Goal: Information Seeking & Learning: Check status

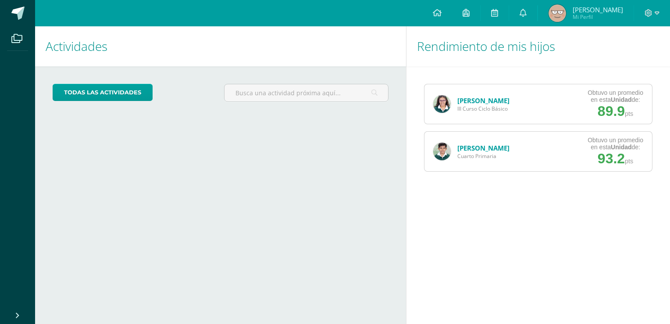
click at [465, 103] on link "[PERSON_NAME]" at bounding box center [484, 100] width 52 height 9
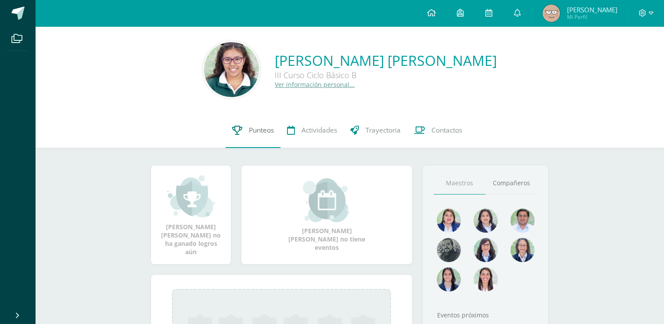
click at [263, 127] on span "Punteos" at bounding box center [261, 129] width 25 height 9
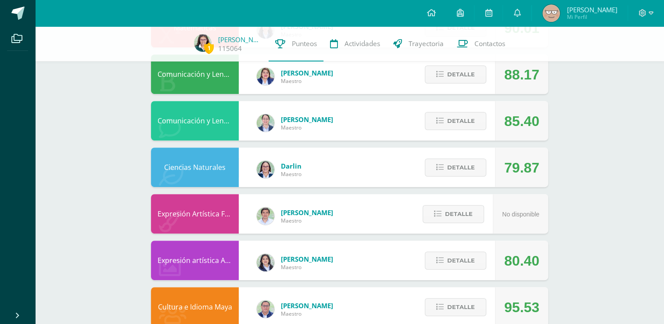
scroll to position [523, 0]
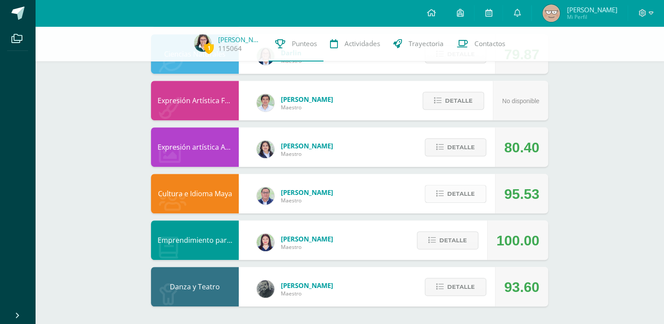
click at [445, 187] on button "Detalle" at bounding box center [455, 194] width 61 height 18
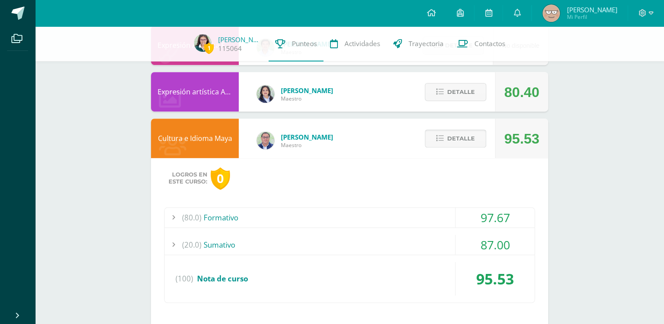
click at [448, 129] on button "Detalle" at bounding box center [455, 138] width 61 height 18
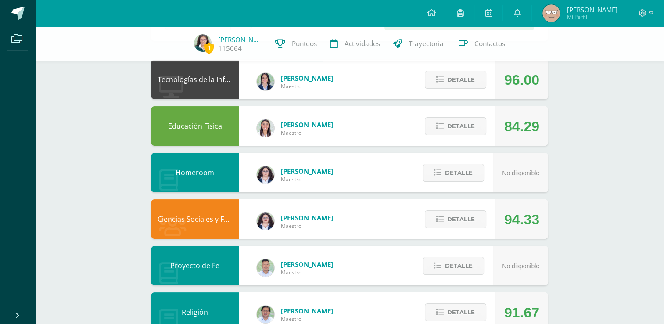
scroll to position [0, 0]
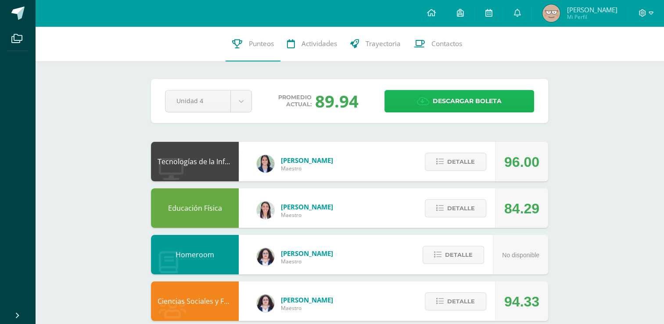
click at [420, 103] on icon at bounding box center [423, 102] width 12 height 10
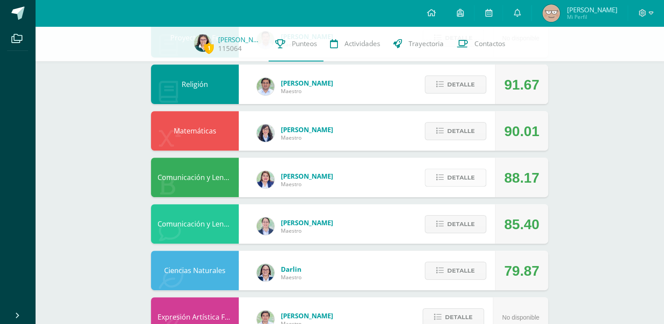
scroll to position [523, 0]
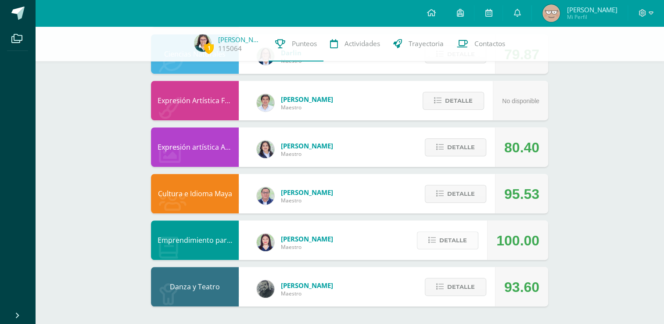
click at [446, 247] on span "Detalle" at bounding box center [453, 240] width 28 height 16
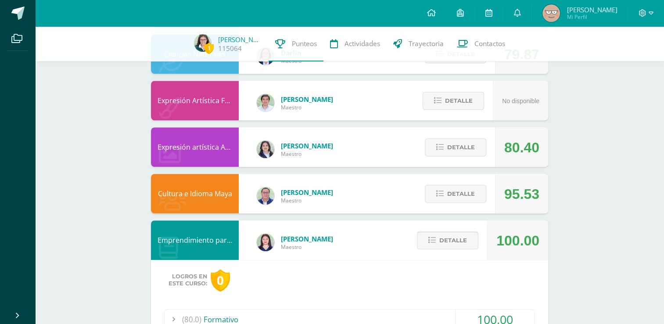
scroll to position [691, 0]
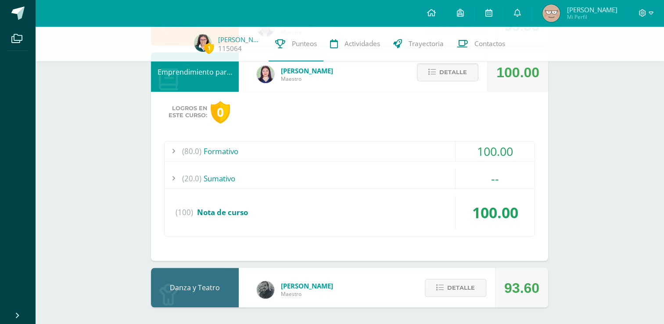
click at [265, 154] on div "(80.0) Formativo" at bounding box center [350, 151] width 370 height 20
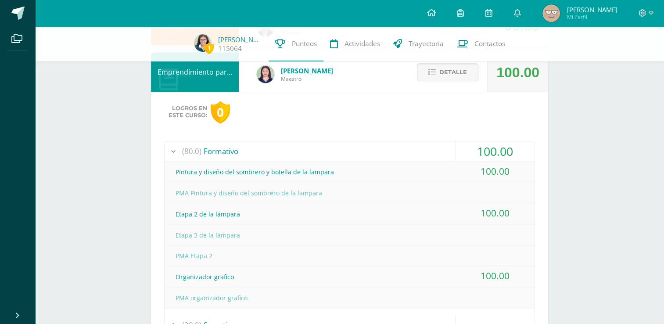
click at [244, 154] on div "(80.0) Formativo" at bounding box center [350, 151] width 370 height 20
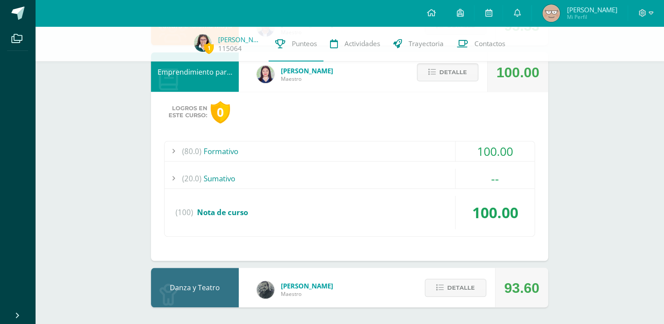
click at [231, 181] on div "(20.0) Sumativo" at bounding box center [350, 179] width 370 height 20
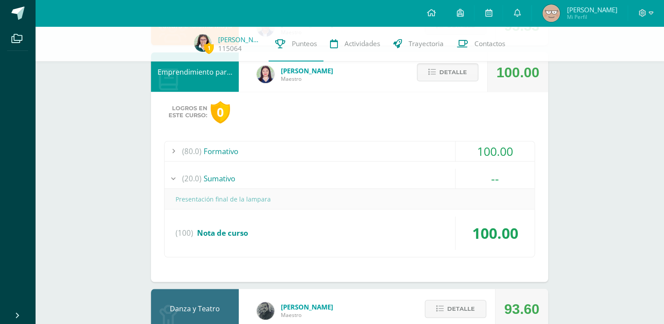
click at [231, 181] on div "(20.0) Sumativo" at bounding box center [350, 179] width 370 height 20
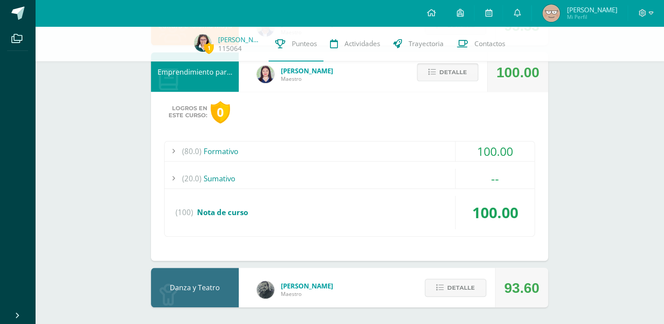
click at [461, 72] on span "Detalle" at bounding box center [453, 72] width 28 height 16
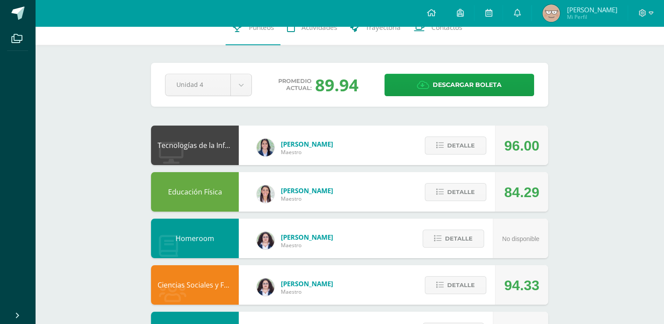
scroll to position [0, 0]
